Goal: Task Accomplishment & Management: Manage account settings

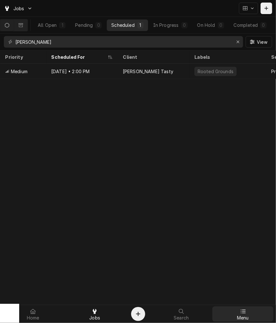
click at [248, 307] on link "Menu" at bounding box center [242, 314] width 61 height 15
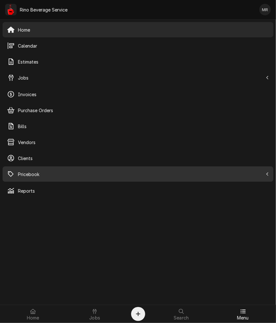
click at [37, 178] on div "Pricebook" at bounding box center [138, 174] width 268 height 13
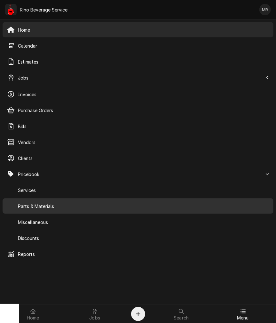
click at [15, 205] on div "Parts & Materials" at bounding box center [138, 206] width 262 height 8
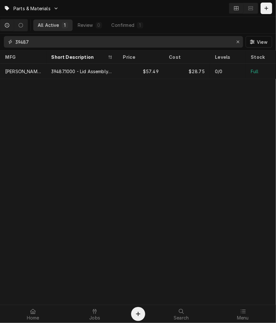
click at [35, 37] on input "39487" at bounding box center [122, 42] width 215 height 12
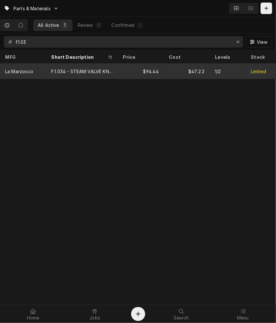
type input "f.1.03"
click at [106, 71] on div "F.1.034 - STEAM VALVE KNOB (LINEA PB)" at bounding box center [81, 71] width 61 height 7
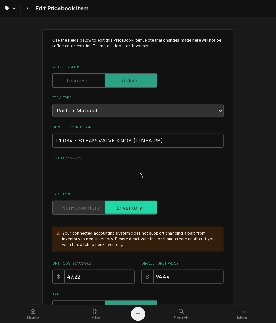
type textarea "x"
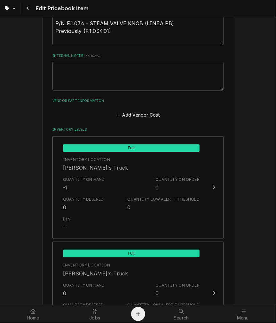
scroll to position [404, 0]
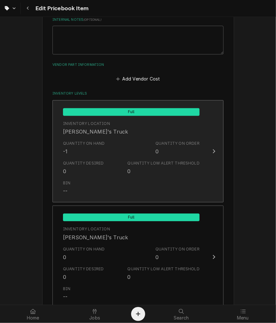
click at [82, 152] on div "Quantity on Hand -1" at bounding box center [84, 148] width 42 height 15
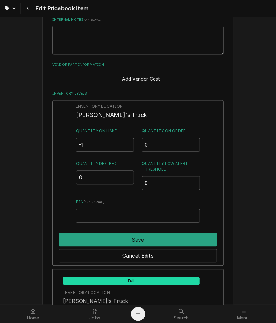
drag, startPoint x: 94, startPoint y: 146, endPoint x: -9, endPoint y: 133, distance: 103.9
click at [0, 133] on html "Edit Pricebook Item Use the fields below to edit this PriceBook item. Note that…" at bounding box center [138, 161] width 276 height 323
type input "0"
click at [123, 231] on div "Save" at bounding box center [138, 239] width 158 height 16
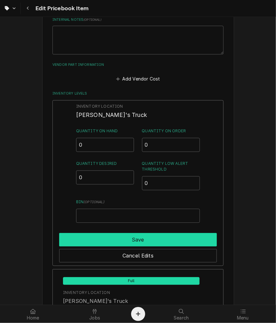
click at [123, 239] on button "Save" at bounding box center [138, 239] width 158 height 13
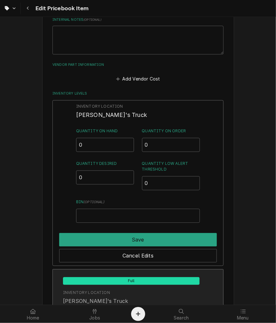
type textarea "x"
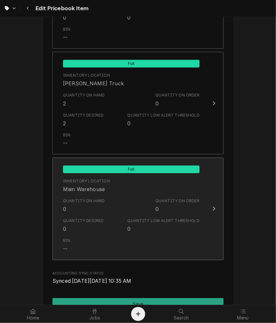
scroll to position [760, 0]
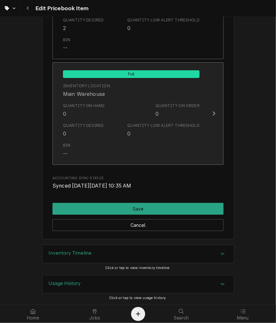
click at [89, 149] on div "Bin --" at bounding box center [131, 150] width 137 height 20
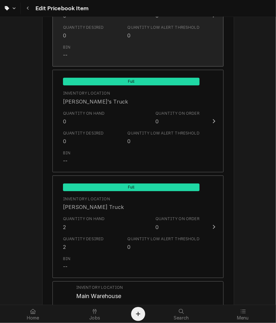
scroll to position [464, 0]
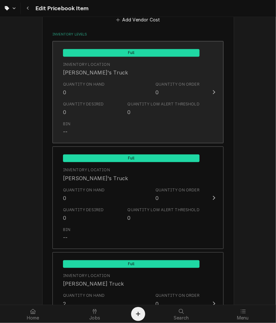
click at [69, 106] on div "Quantity Desired" at bounding box center [83, 104] width 41 height 6
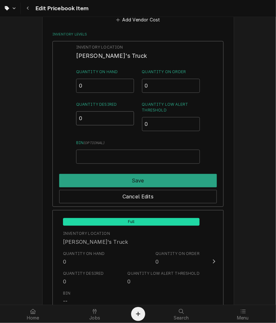
drag, startPoint x: 87, startPoint y: 115, endPoint x: 23, endPoint y: 113, distance: 64.0
click at [46, 113] on div "Use the fields below to edit this PriceBook item. Note that changes made here w…" at bounding box center [138, 114] width 192 height 1097
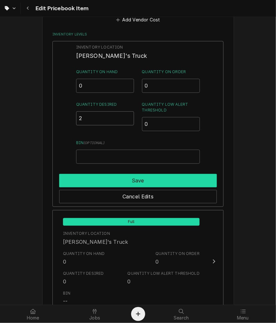
type input "2"
click at [117, 180] on button "Save" at bounding box center [138, 180] width 158 height 13
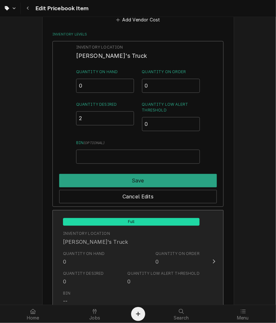
type textarea "x"
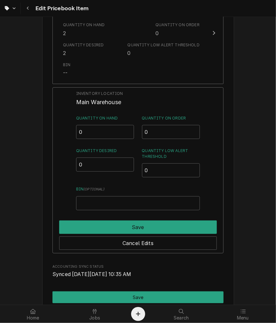
scroll to position [760, 0]
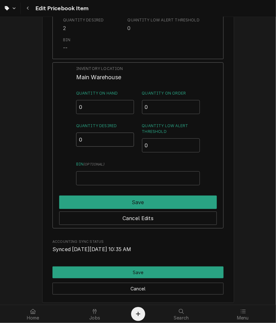
click at [90, 135] on input "0" at bounding box center [105, 140] width 58 height 14
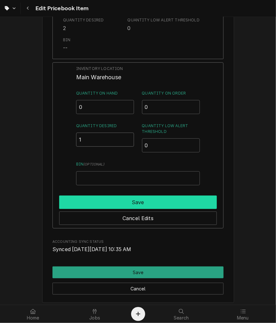
type input "1"
click at [106, 199] on button "Save" at bounding box center [138, 202] width 158 height 13
type textarea "x"
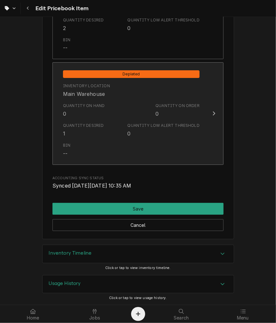
click at [78, 148] on div "Bin --" at bounding box center [131, 150] width 137 height 20
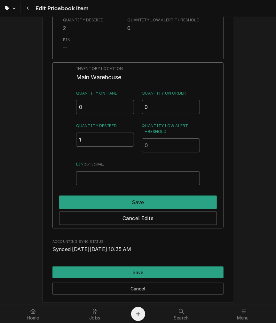
click at [88, 178] on input "Bin ( optional )" at bounding box center [138, 178] width 124 height 14
type input "S"
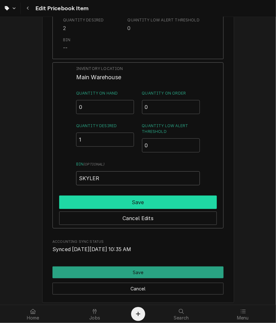
type input "SKYLER"
click at [96, 198] on button "Save" at bounding box center [138, 202] width 158 height 13
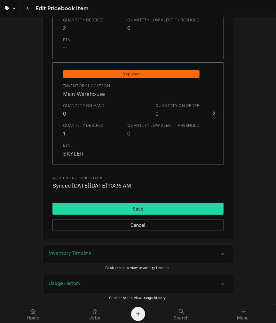
click at [109, 206] on button "Save" at bounding box center [137, 209] width 171 height 12
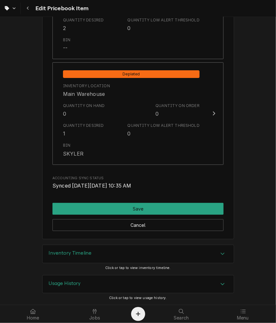
scroll to position [756, 0]
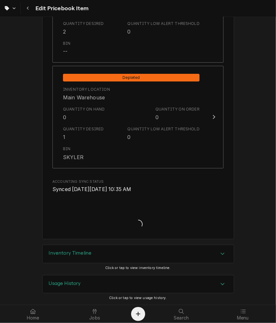
type textarea "x"
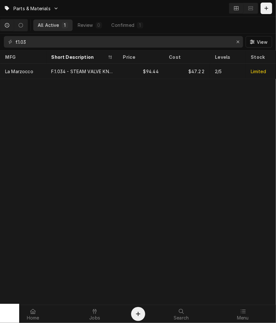
click at [112, 279] on div "Parts & Materials All Active 1 Review 0 Confirmed 1 f.1.03 View MFG Short Descr…" at bounding box center [138, 161] width 276 height 323
